Goal: Consume media (video, audio): Consume media (video, audio)

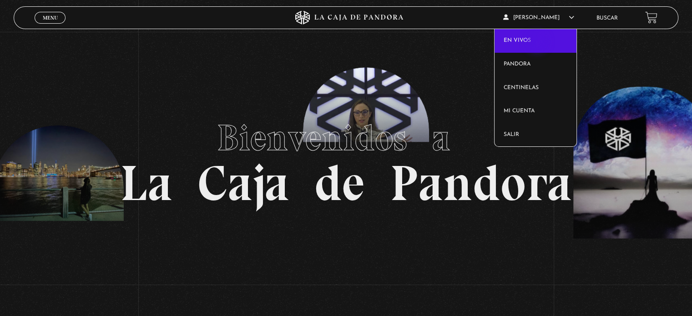
click at [538, 43] on link "En vivos" at bounding box center [536, 41] width 82 height 24
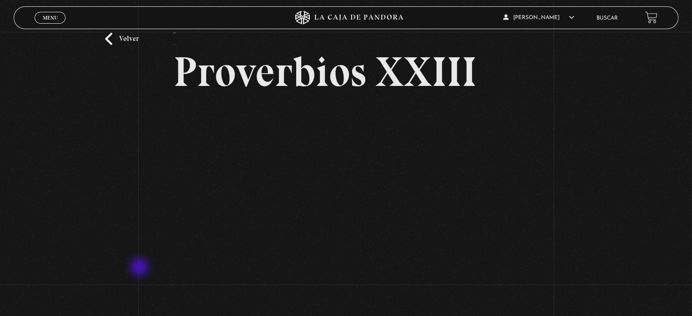
scroll to position [91, 0]
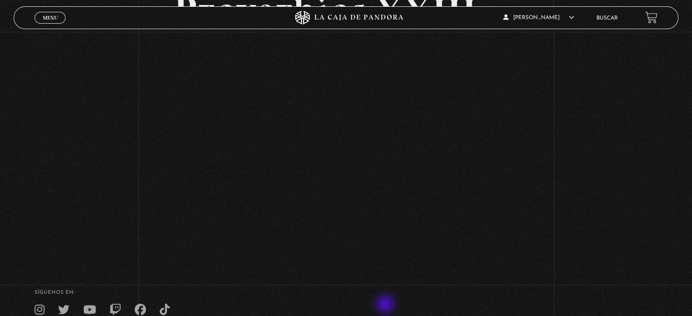
click at [384, 306] on nav at bounding box center [346, 309] width 623 height 11
